Goal: Task Accomplishment & Management: Use online tool/utility

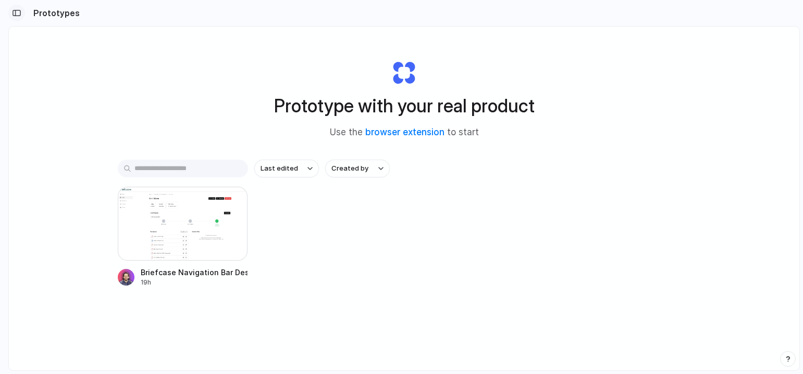
click at [18, 9] on button "button" at bounding box center [16, 13] width 17 height 17
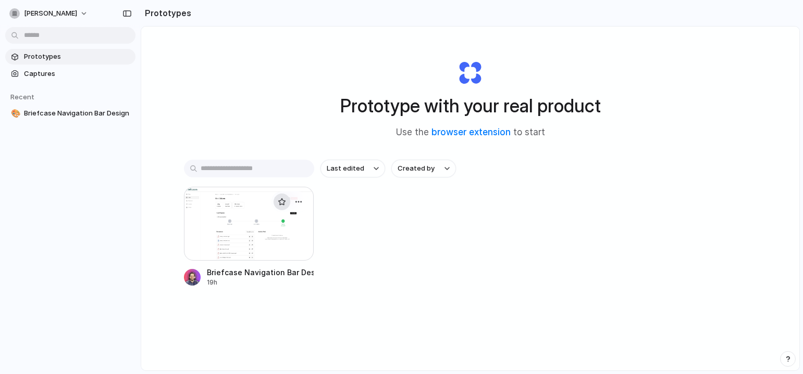
click at [281, 208] on button "button" at bounding box center [281, 202] width 17 height 17
click at [276, 205] on button "button" at bounding box center [281, 202] width 17 height 17
click at [277, 219] on div at bounding box center [249, 224] width 130 height 74
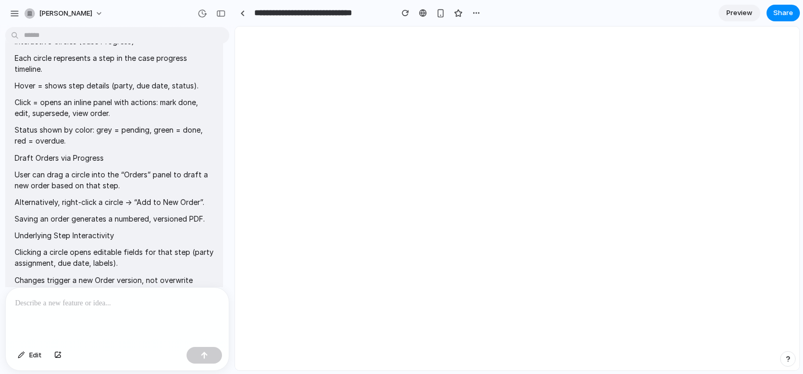
scroll to position [631, 0]
